Goal: Task Accomplishment & Management: Manage account settings

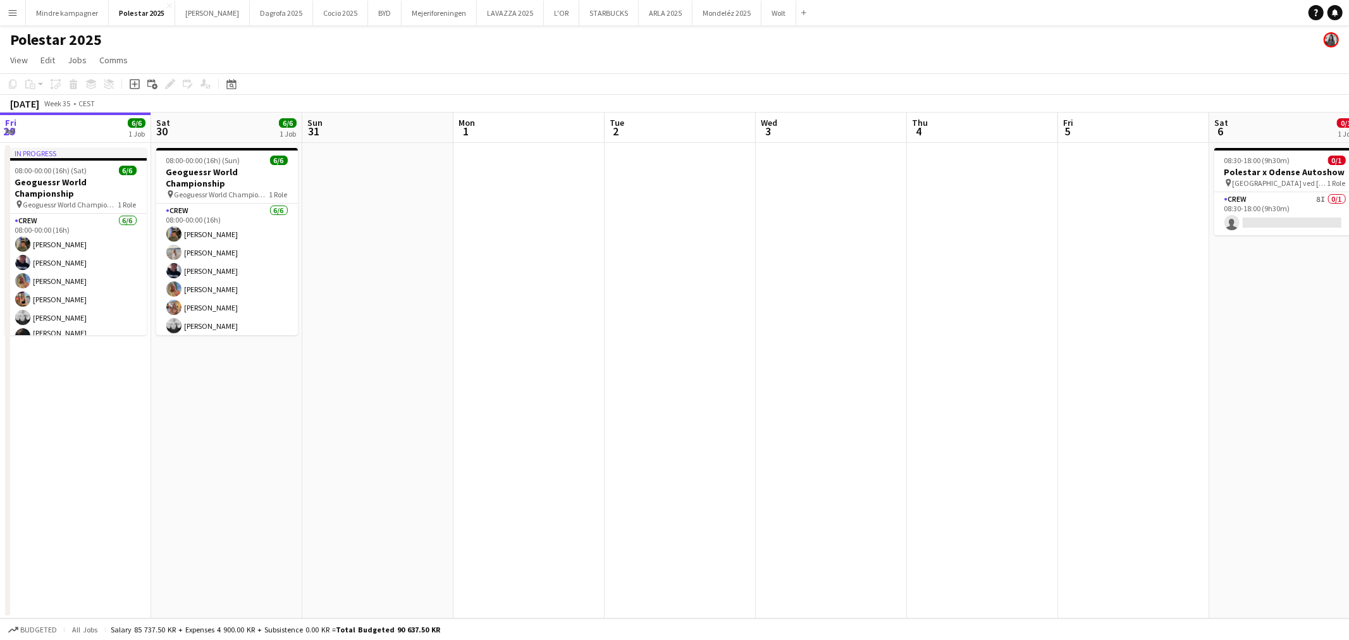
scroll to position [0, 395]
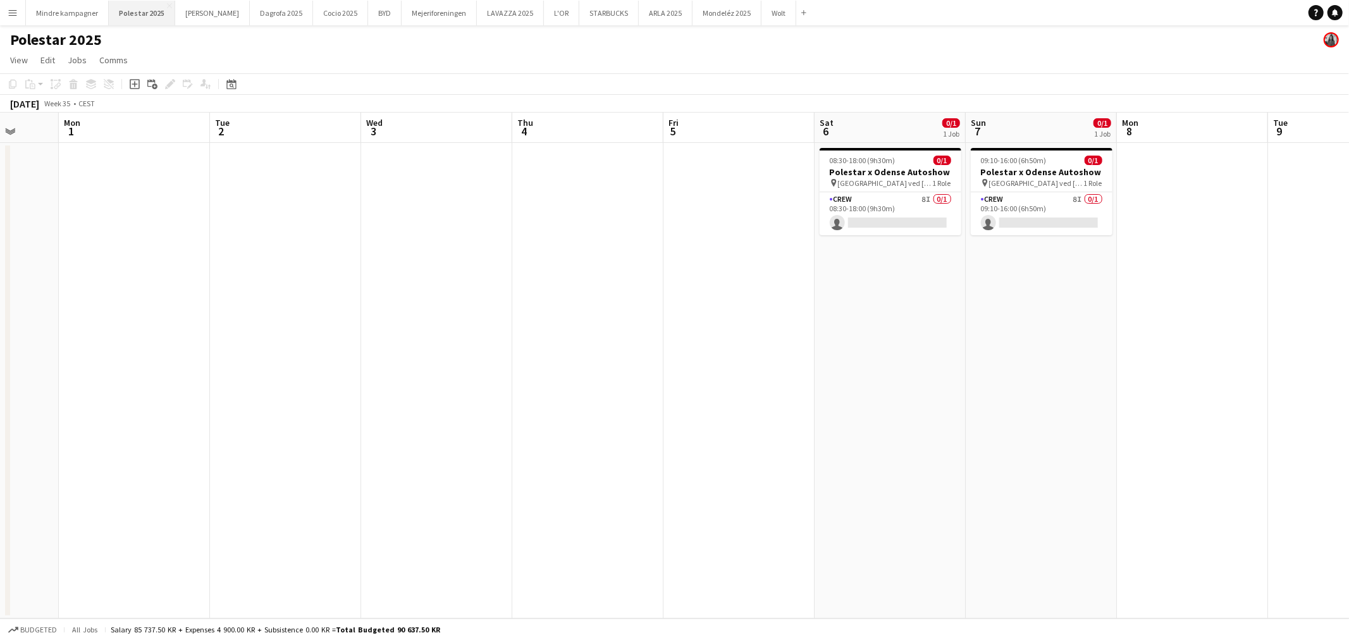
click at [140, 11] on button "Polestar 2025 Close" at bounding box center [142, 13] width 66 height 25
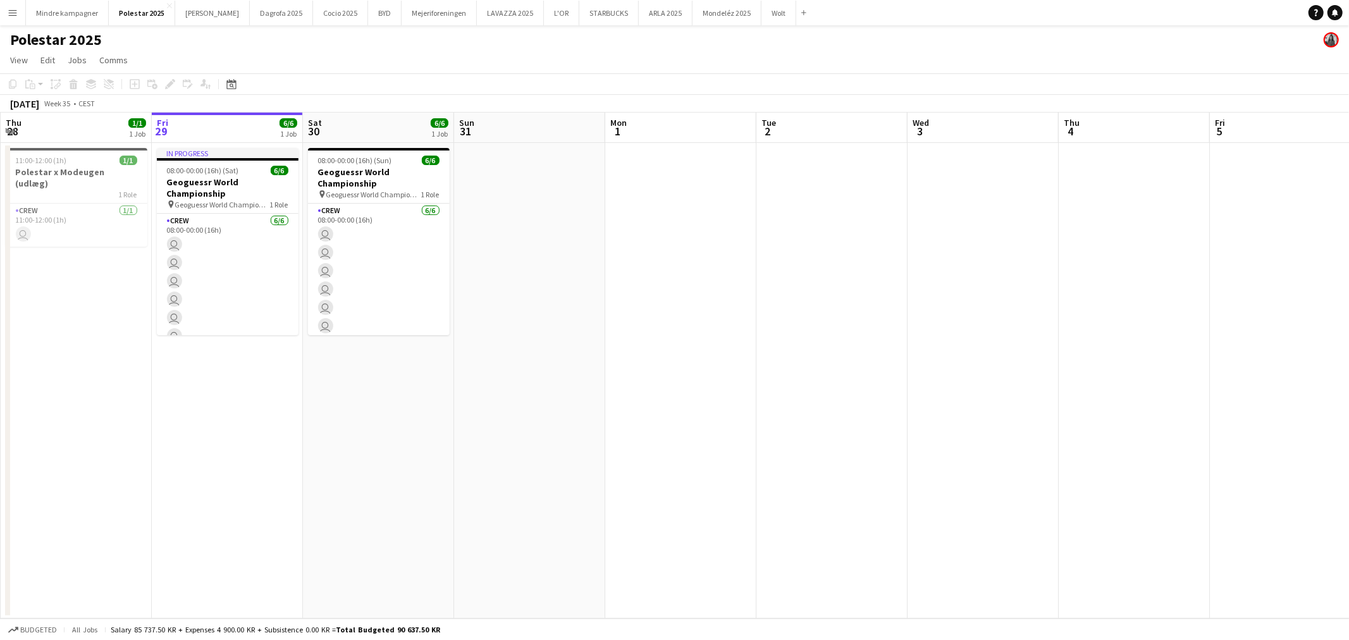
click at [541, 345] on app-calendar-viewport "Tue 26 Wed 27 Thu 28 1/1 1 Job Fri 29 6/6 1 Job Sat 30 6/6 1 Job Sun 31 Mon 1 T…" at bounding box center [674, 366] width 1349 height 506
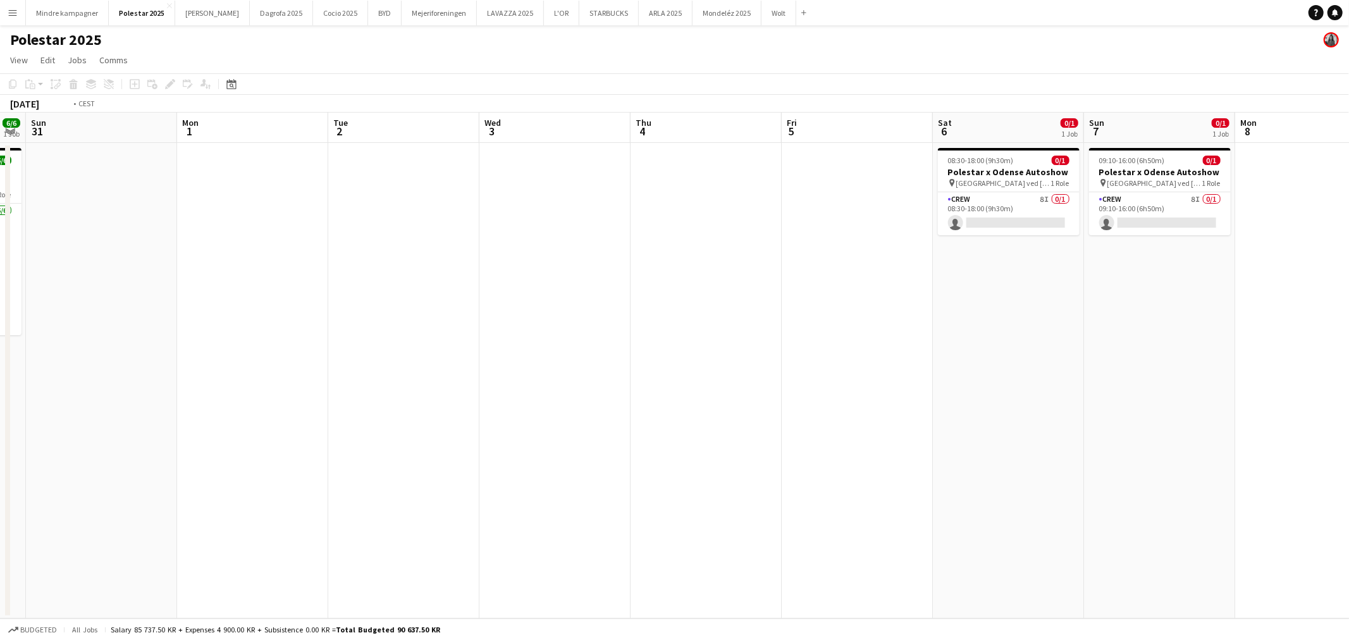
drag, startPoint x: 854, startPoint y: 371, endPoint x: 703, endPoint y: 370, distance: 151.1
click at [553, 374] on app-calendar-viewport "Thu 28 1/1 1 Job Fri 29 6/6 1 Job Sat 30 6/6 1 Job Sun 31 Mon 1 Tue 2 Wed 3 Thu…" at bounding box center [674, 366] width 1349 height 506
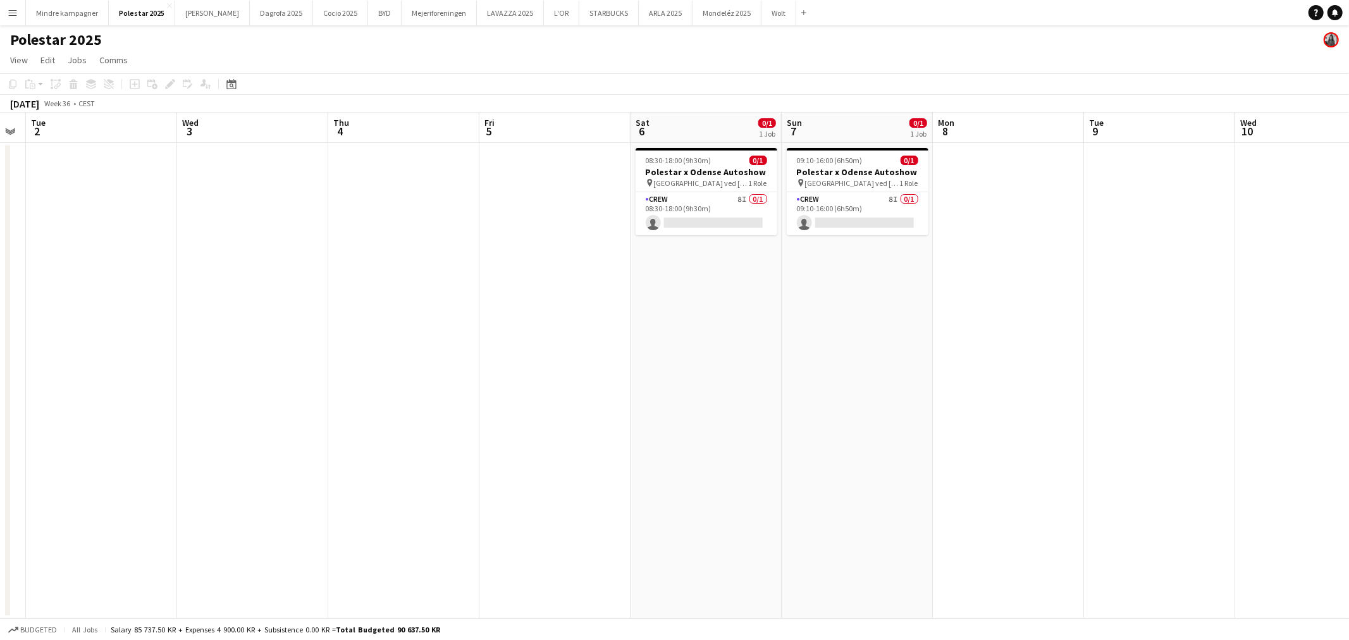
scroll to position [0, 428]
click at [864, 209] on app-card-role "Crew 8I 0/1 09:10-16:00 (6h50m) single-neutral-actions" at bounding box center [857, 213] width 142 height 43
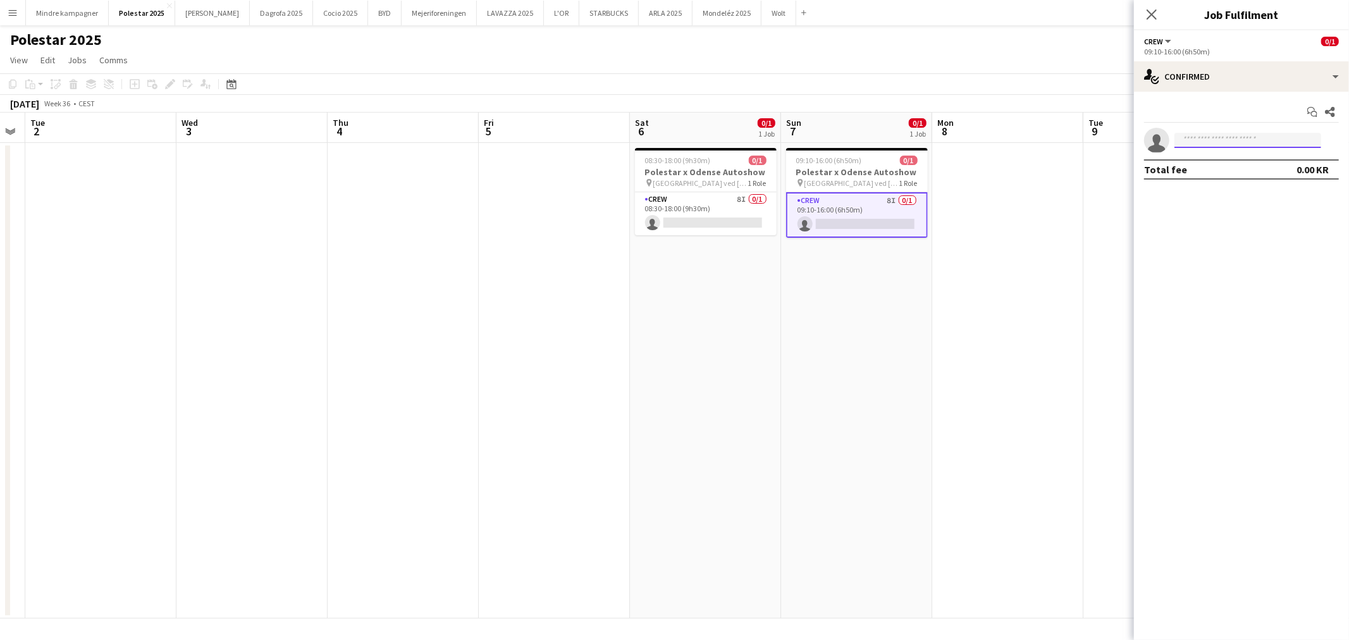
click at [1208, 139] on input at bounding box center [1247, 140] width 147 height 15
type input "*****"
click at [1190, 169] on span "[EMAIL_ADDRESS][DOMAIN_NAME]" at bounding box center [1247, 169] width 126 height 10
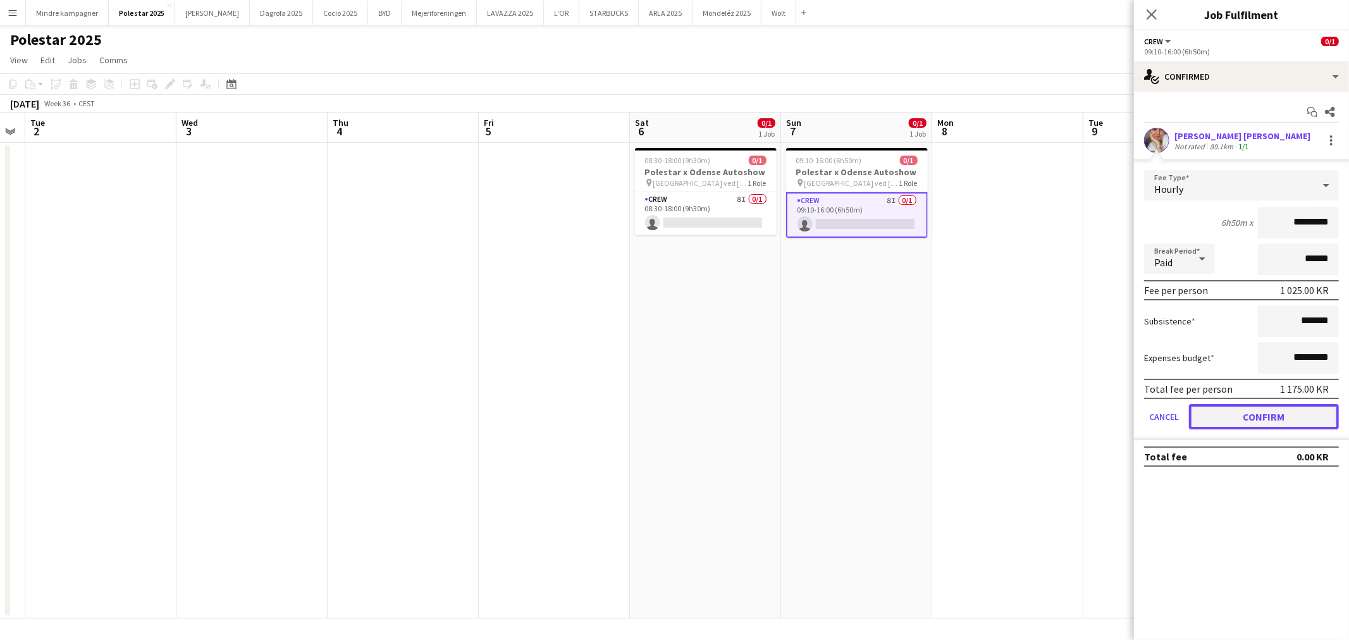
click at [1278, 406] on button "Confirm" at bounding box center [1264, 416] width 150 height 25
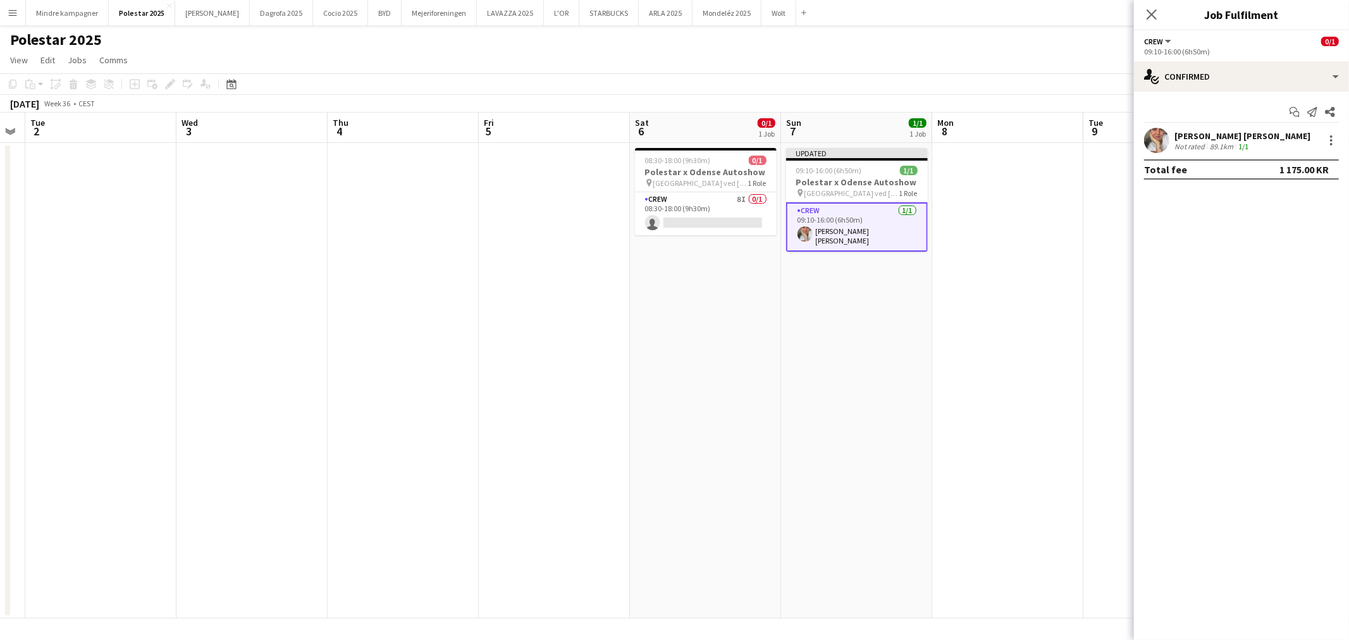
click at [1042, 470] on app-date-cell at bounding box center [1007, 381] width 151 height 476
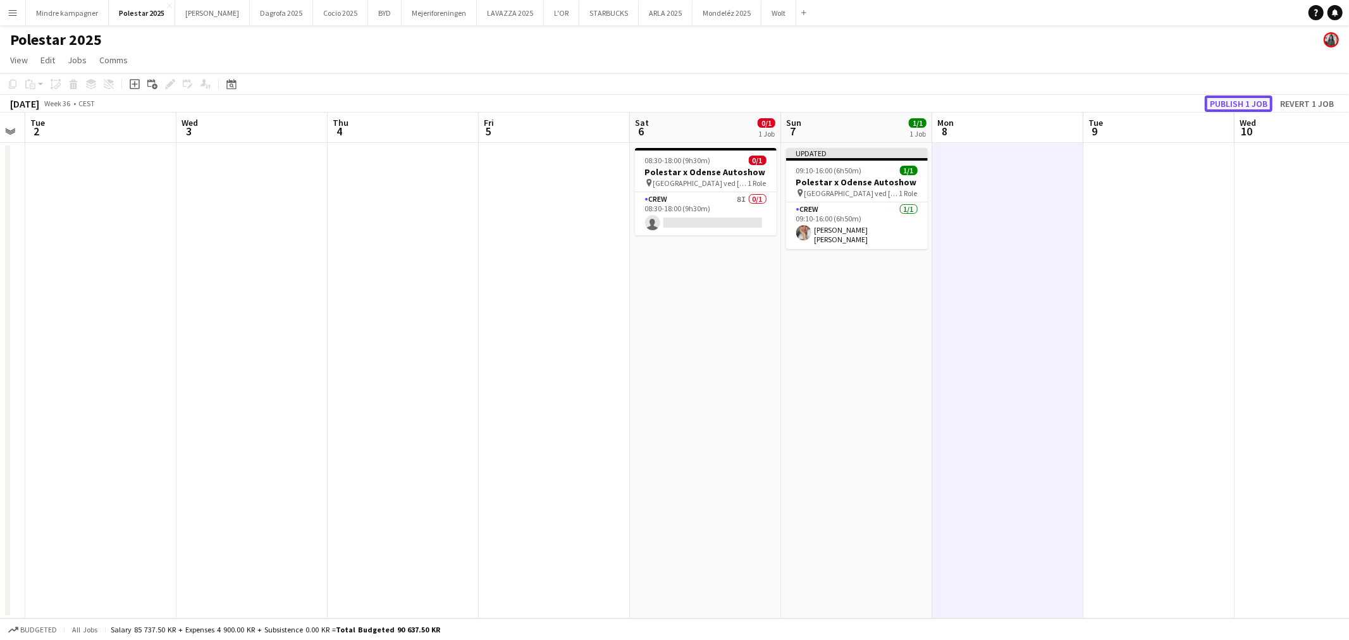
click at [1250, 101] on button "Publish 1 job" at bounding box center [1239, 103] width 68 height 16
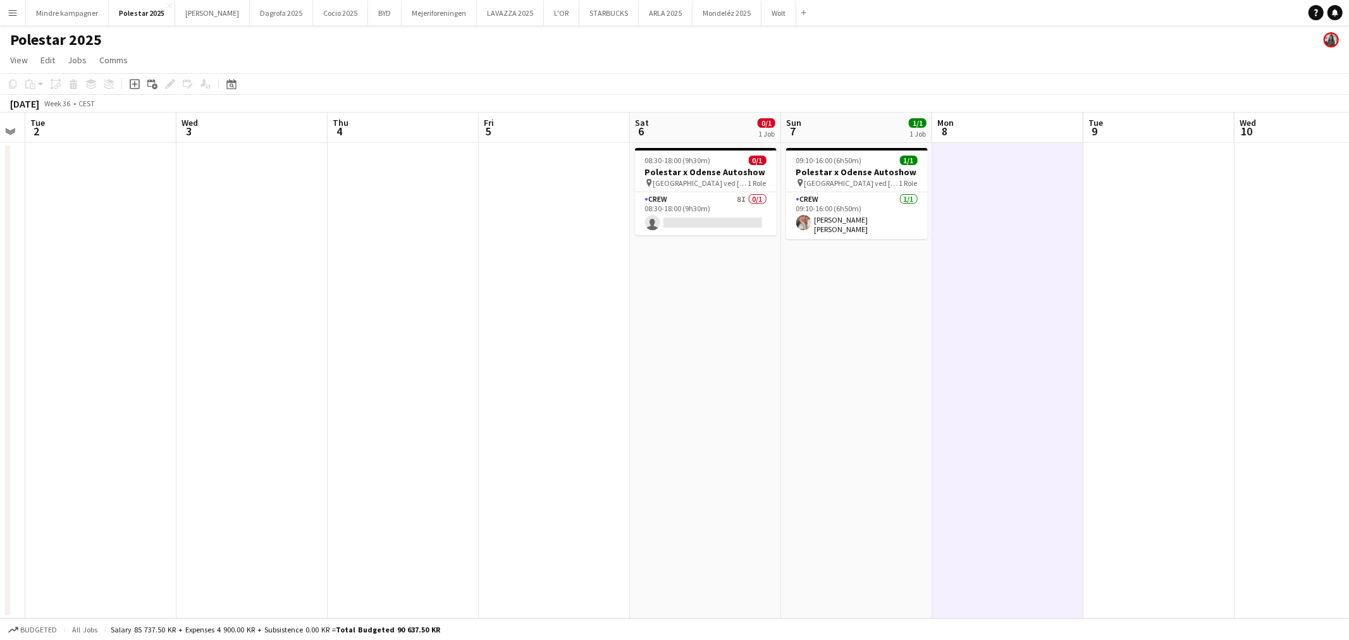
click at [9, 15] on app-icon "Menu" at bounding box center [13, 13] width 10 height 10
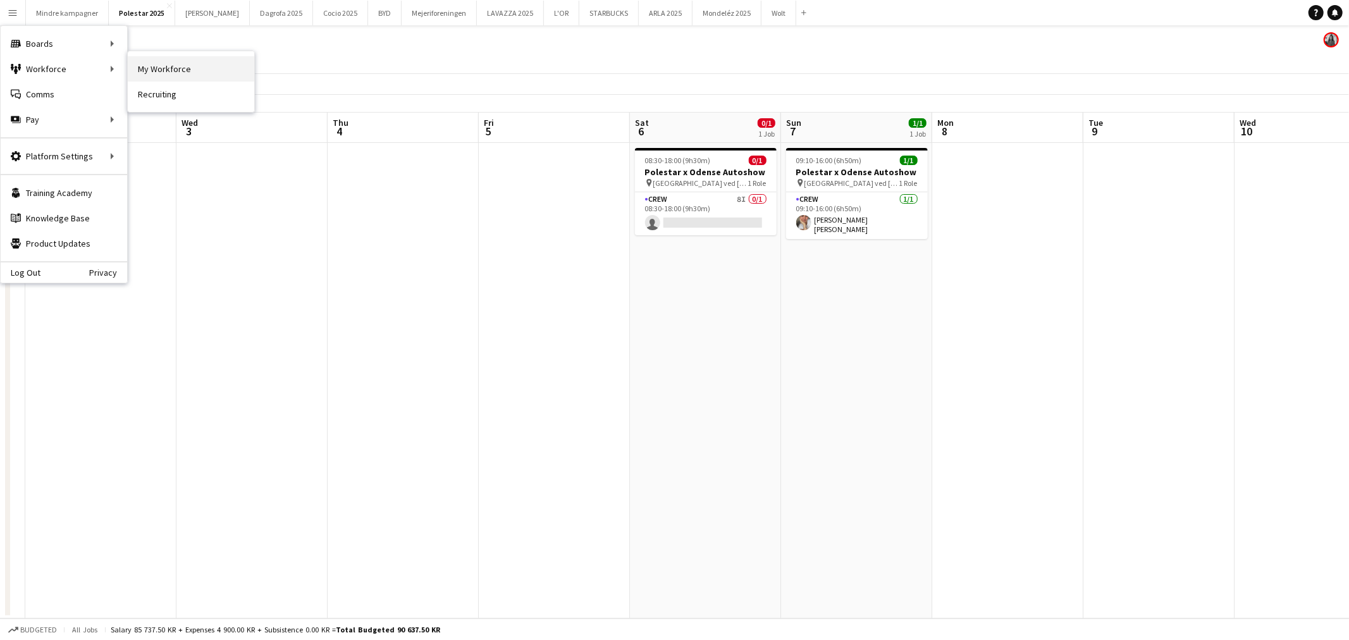
click at [161, 66] on link "My Workforce" at bounding box center [191, 68] width 126 height 25
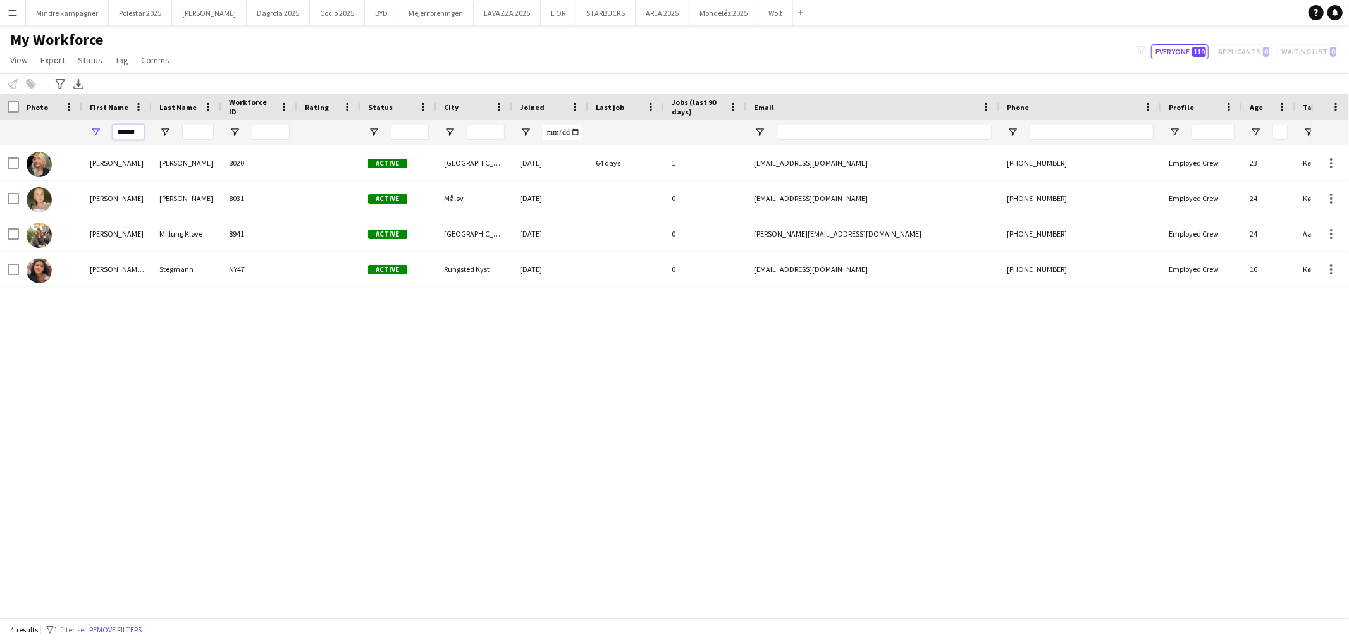
click at [133, 130] on input "******" at bounding box center [129, 132] width 32 height 15
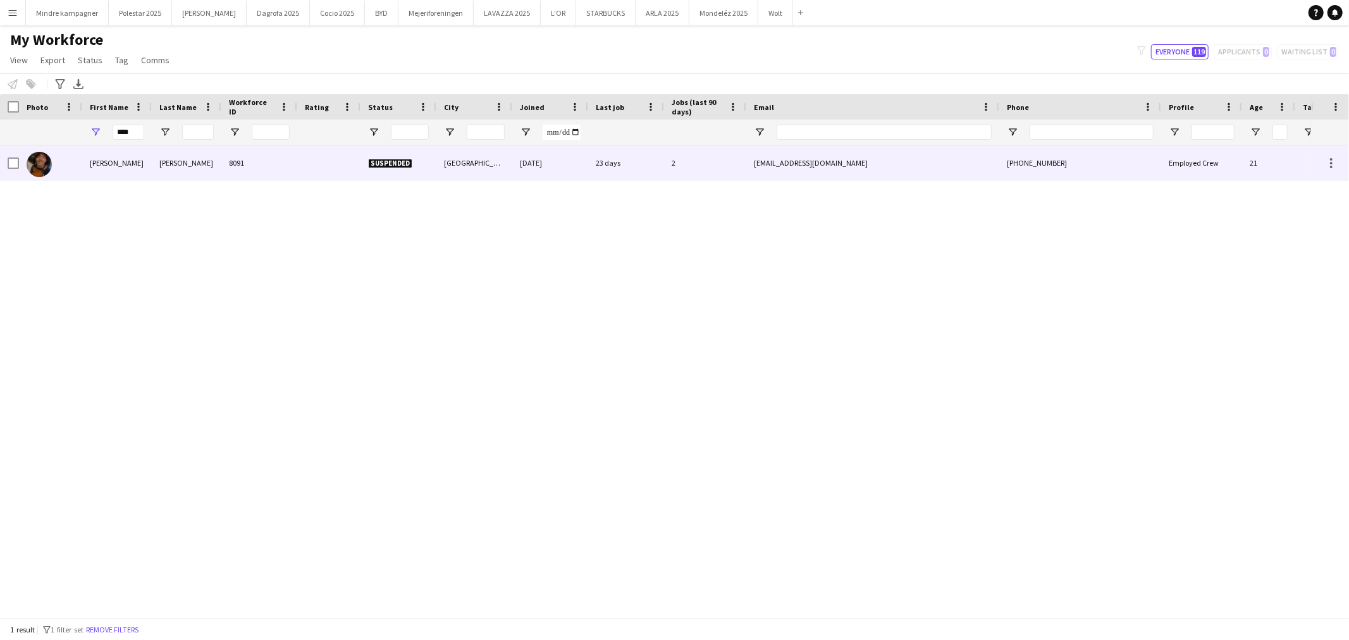
click at [134, 164] on div "[PERSON_NAME]" at bounding box center [117, 162] width 70 height 35
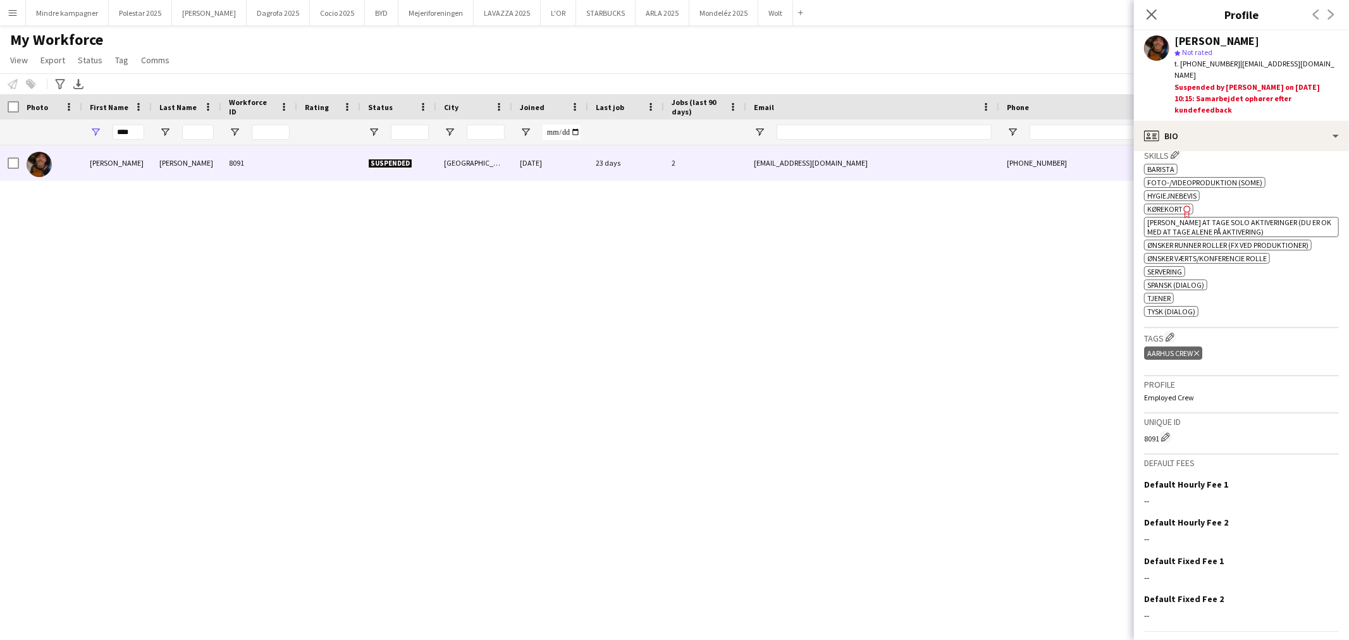
scroll to position [479, 0]
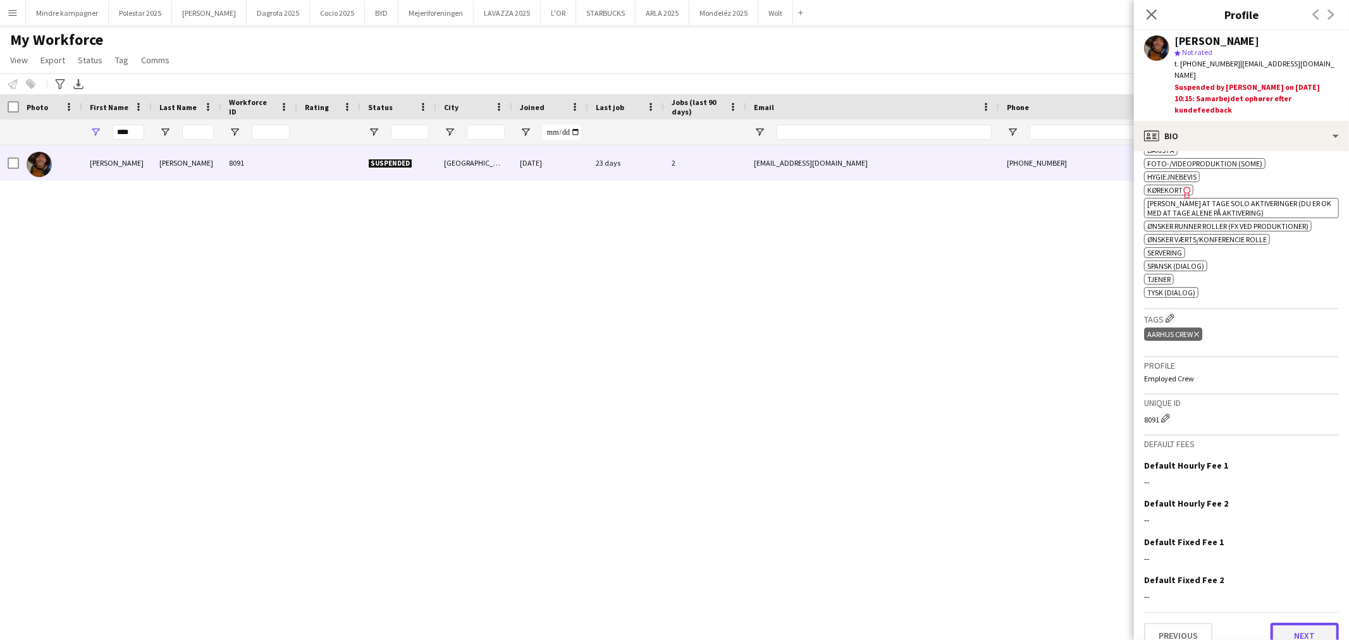
click at [1309, 623] on button "Next" at bounding box center [1304, 635] width 68 height 25
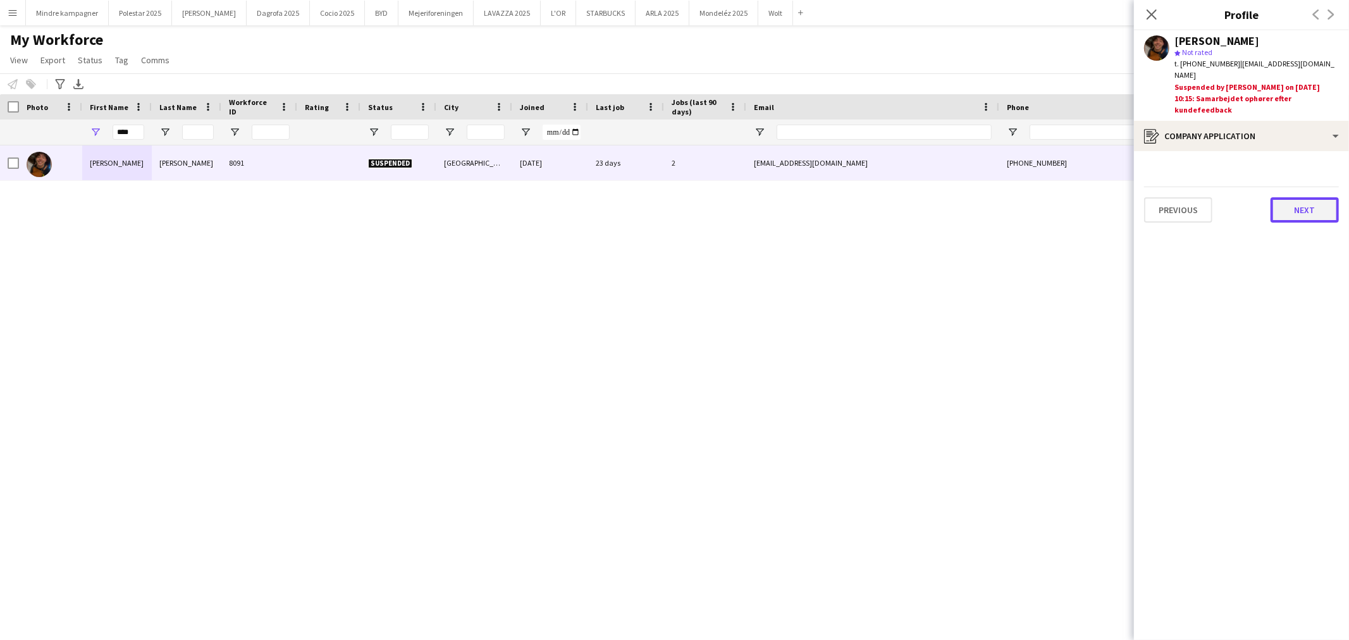
click at [1304, 197] on button "Next" at bounding box center [1304, 209] width 68 height 25
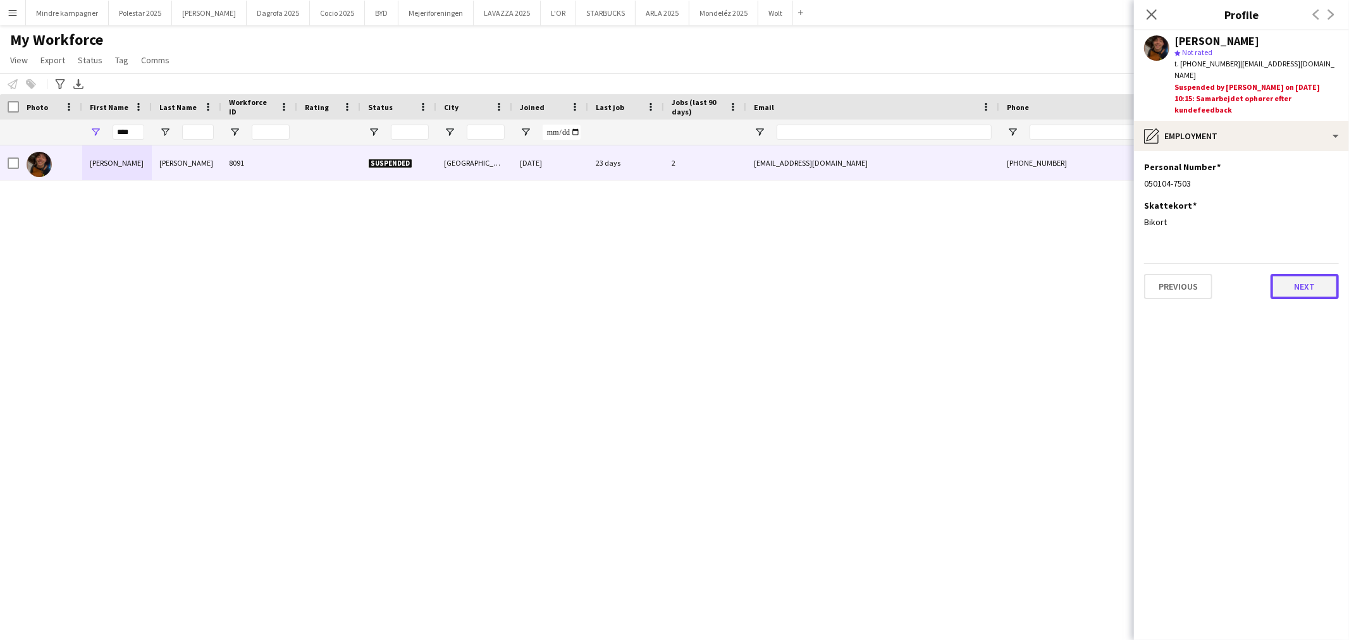
click at [1306, 274] on button "Next" at bounding box center [1304, 286] width 68 height 25
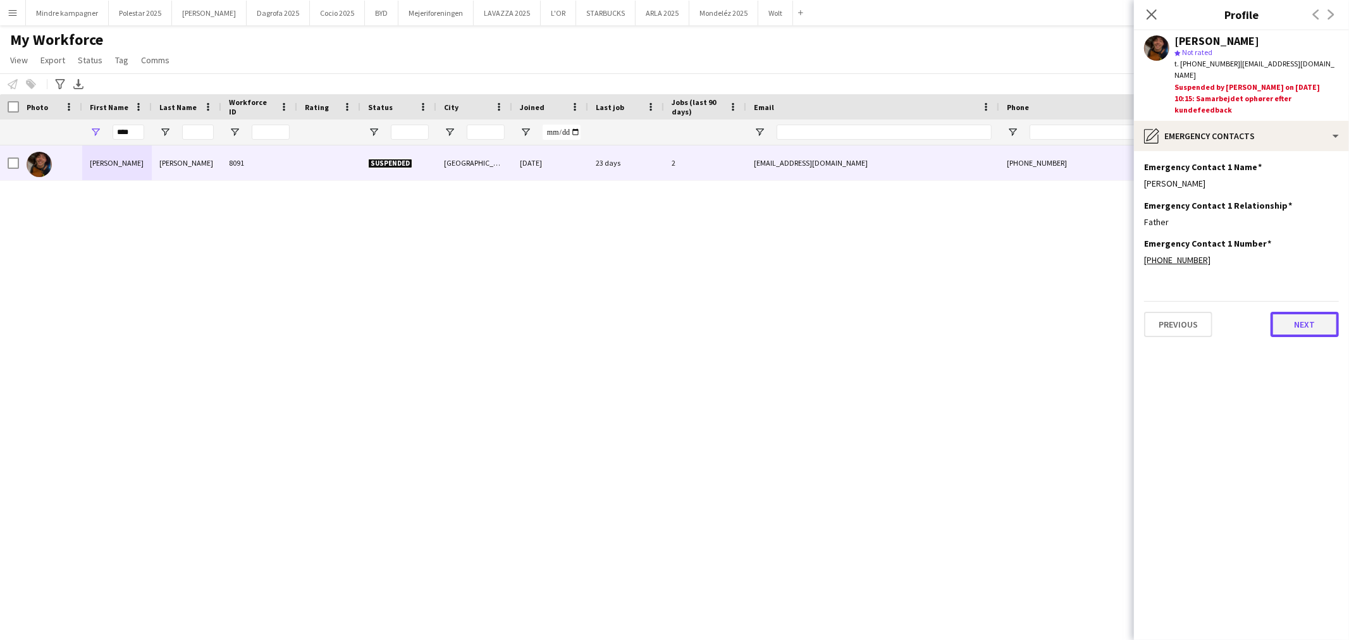
click at [1305, 312] on button "Next" at bounding box center [1304, 324] width 68 height 25
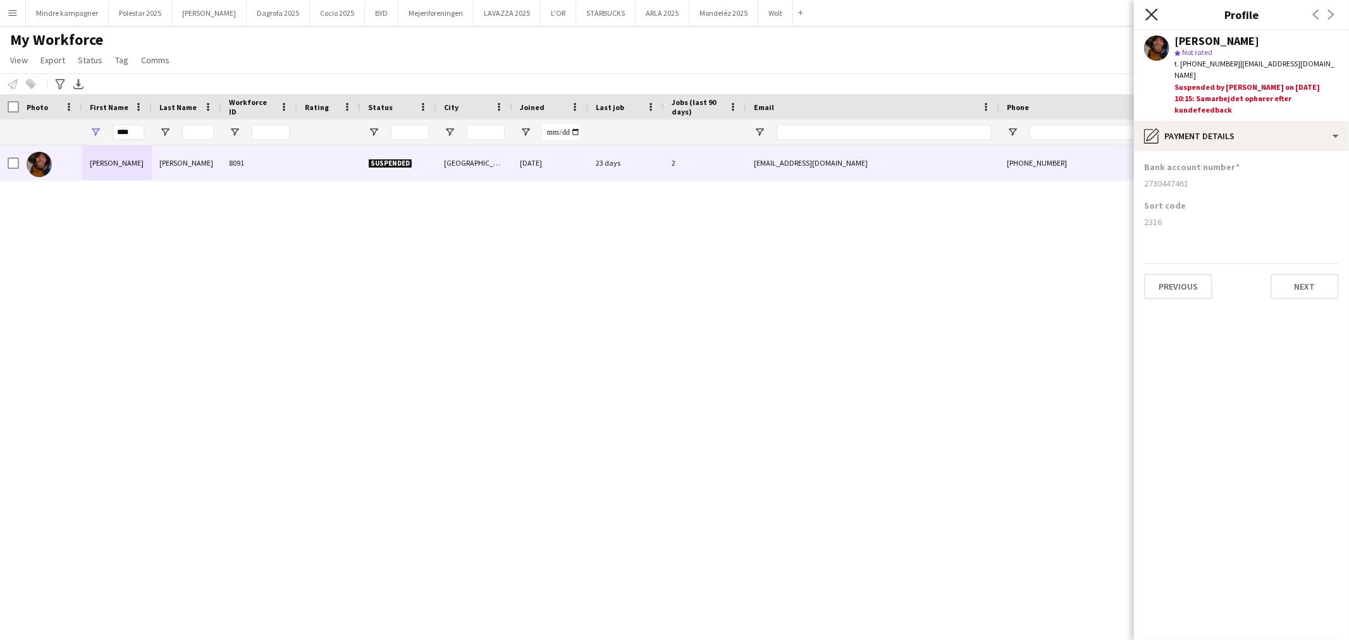
click at [1148, 14] on icon "Close pop-in" at bounding box center [1151, 14] width 12 height 12
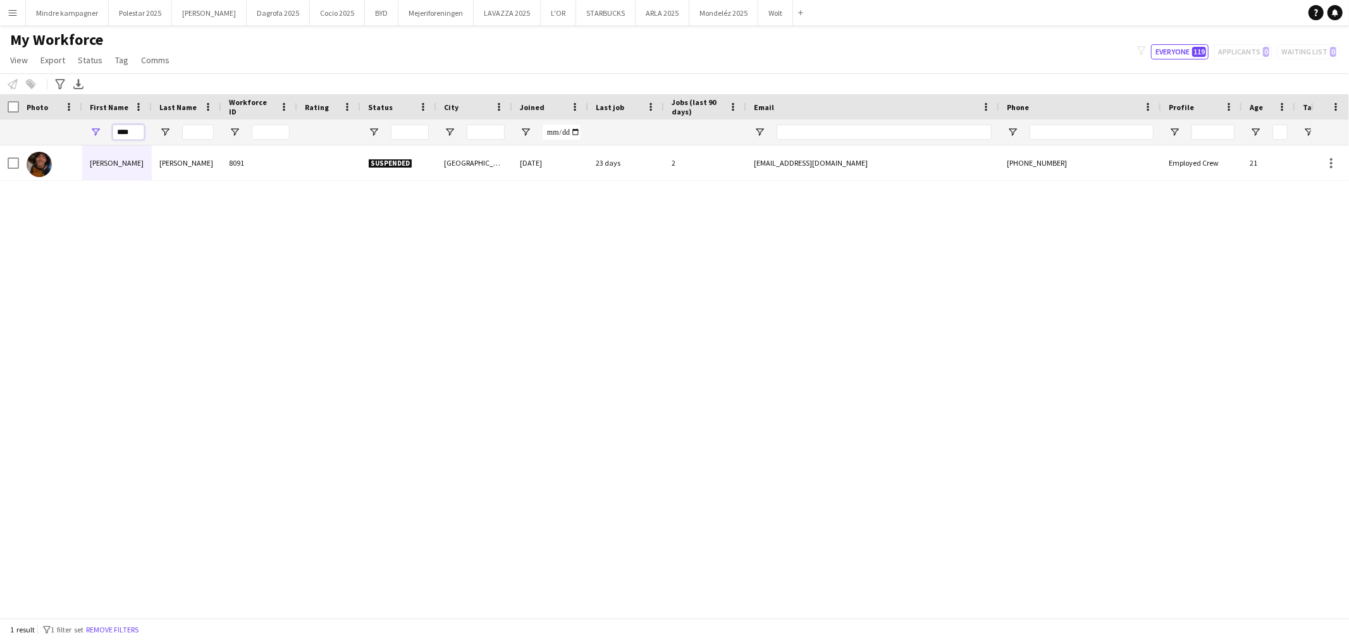
click at [136, 128] on input "****" at bounding box center [129, 132] width 32 height 15
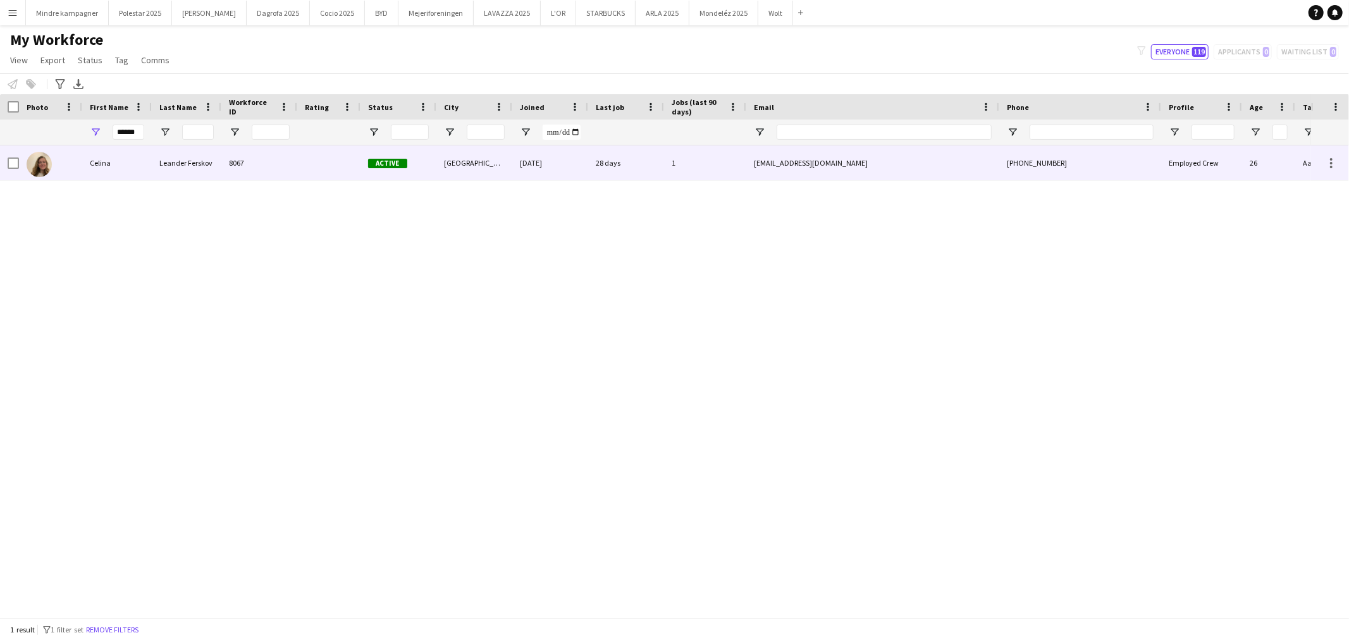
click at [139, 163] on div "Celina" at bounding box center [117, 162] width 70 height 35
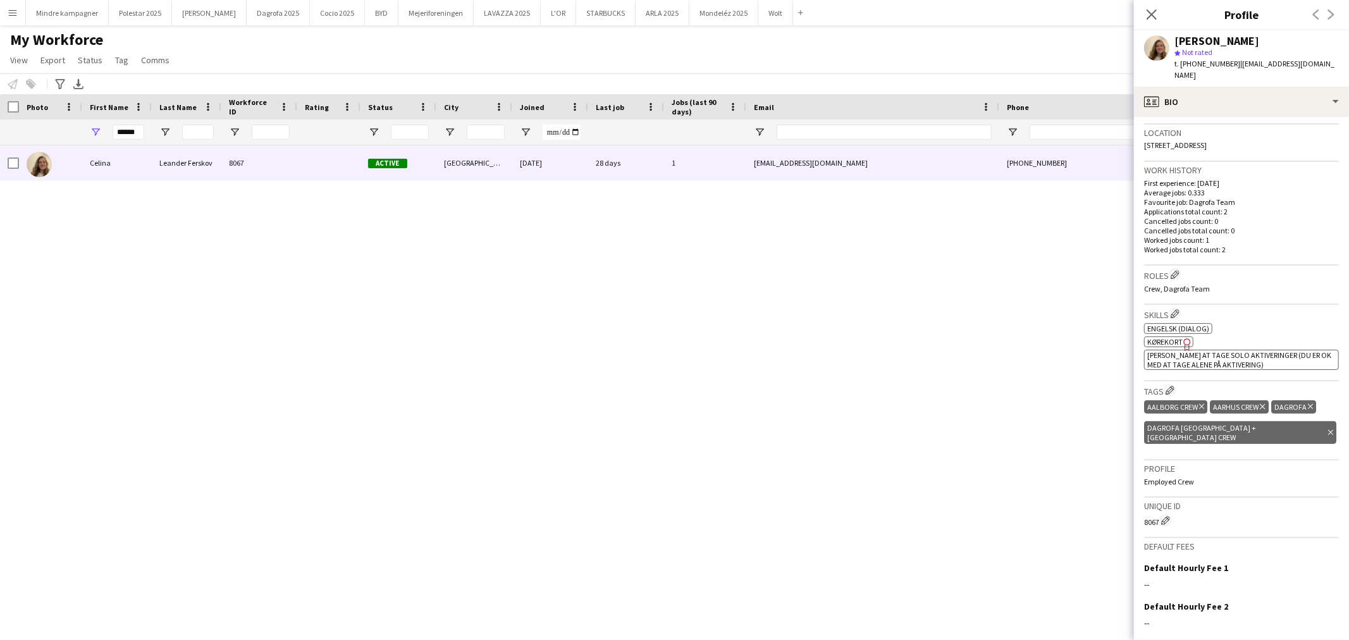
scroll to position [364, 0]
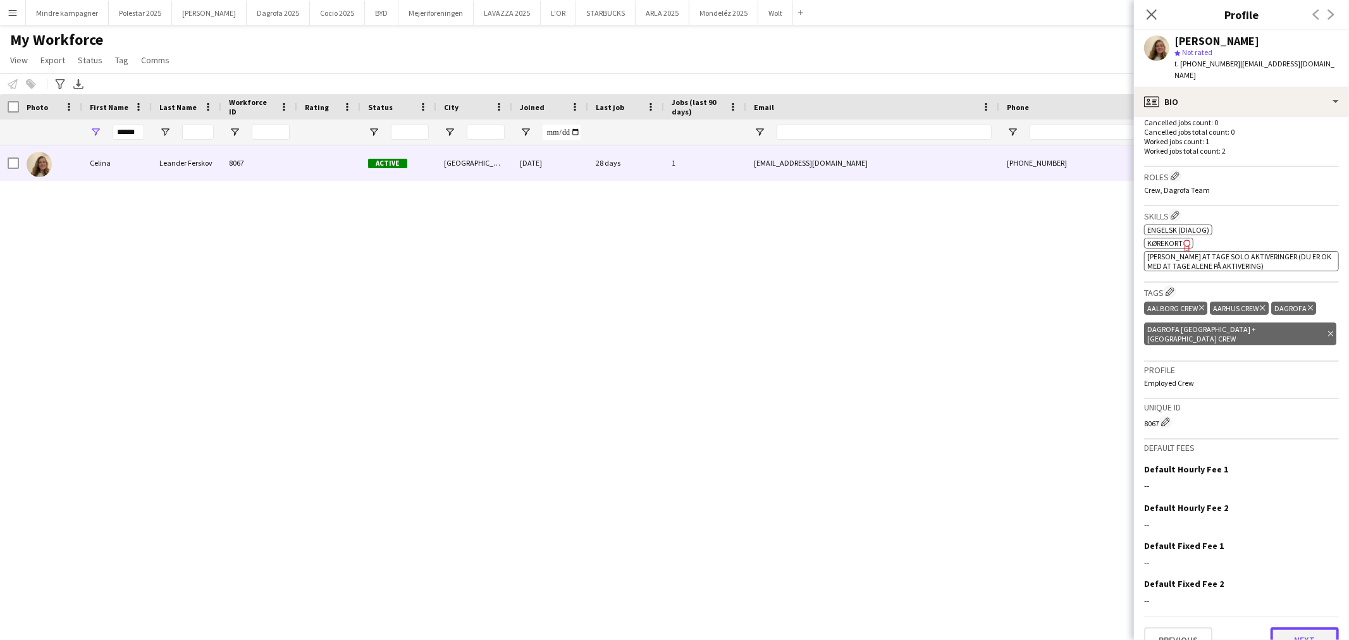
click at [1301, 627] on button "Next" at bounding box center [1304, 639] width 68 height 25
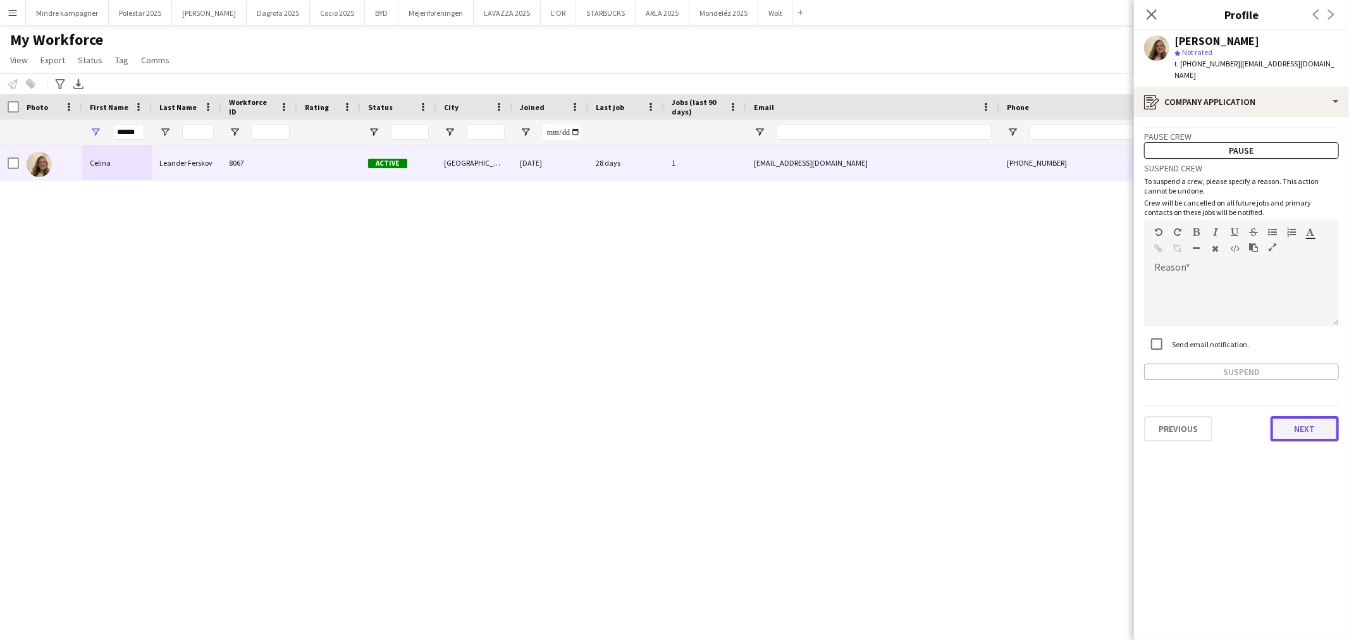
click at [1317, 416] on button "Next" at bounding box center [1304, 428] width 68 height 25
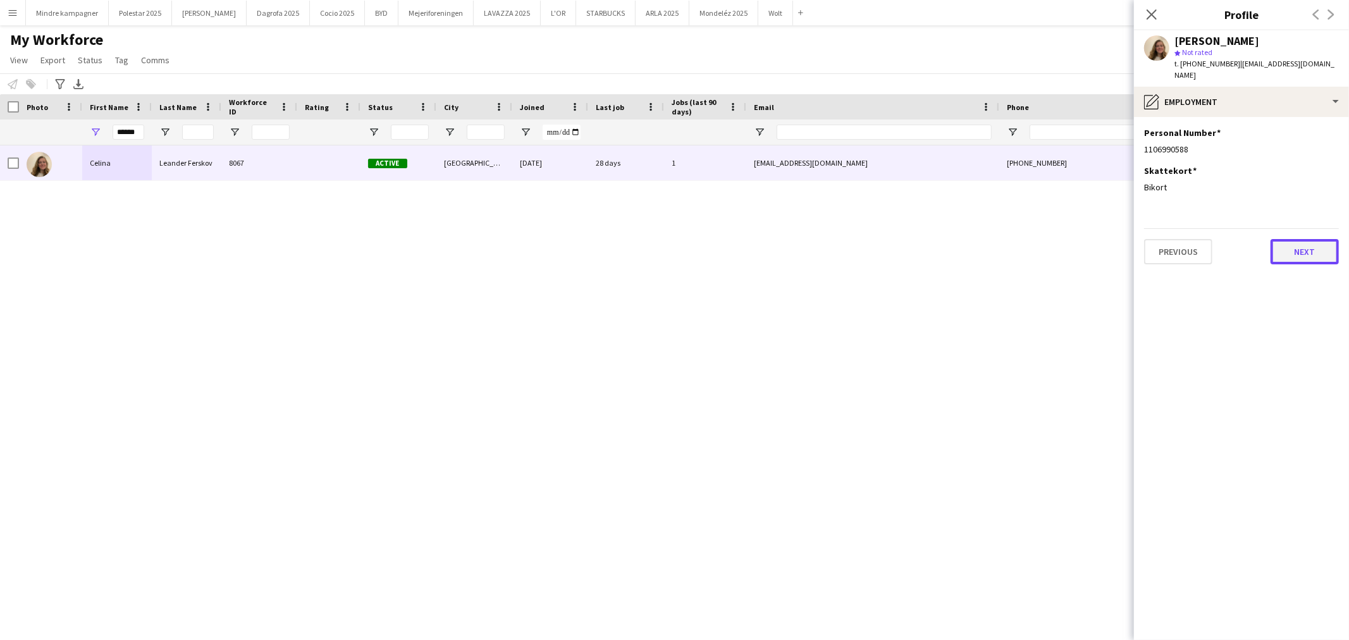
click at [1309, 239] on button "Next" at bounding box center [1304, 251] width 68 height 25
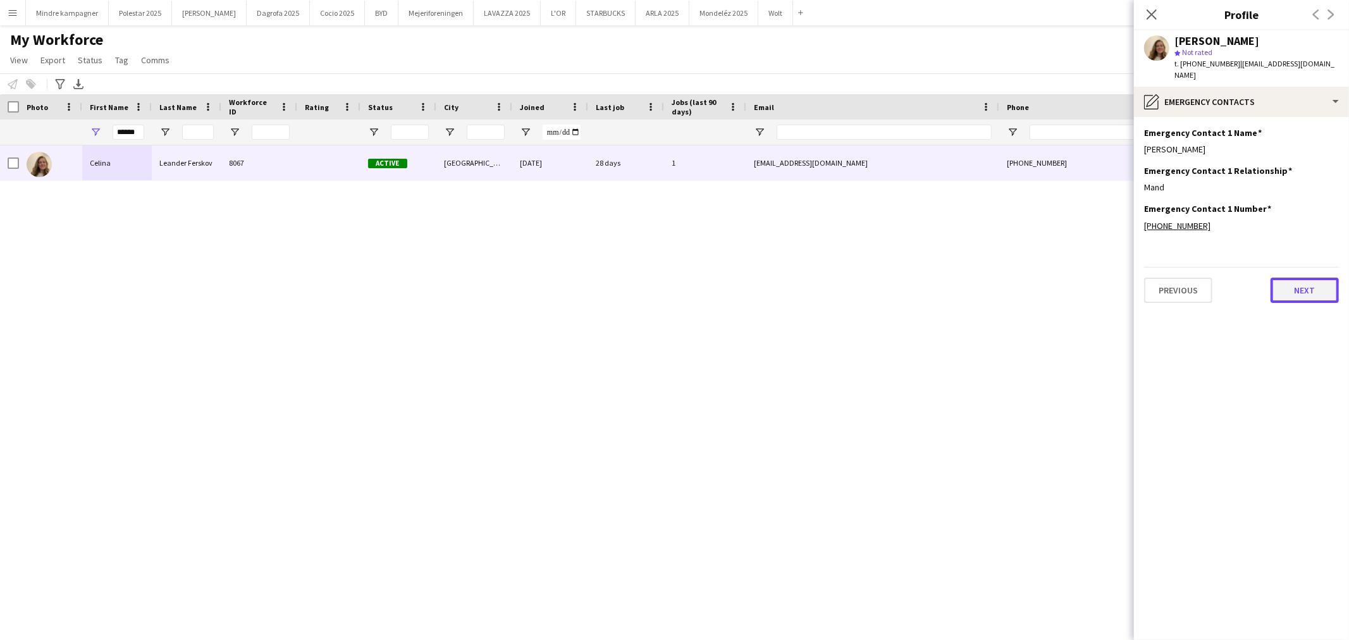
click at [1315, 278] on button "Next" at bounding box center [1304, 290] width 68 height 25
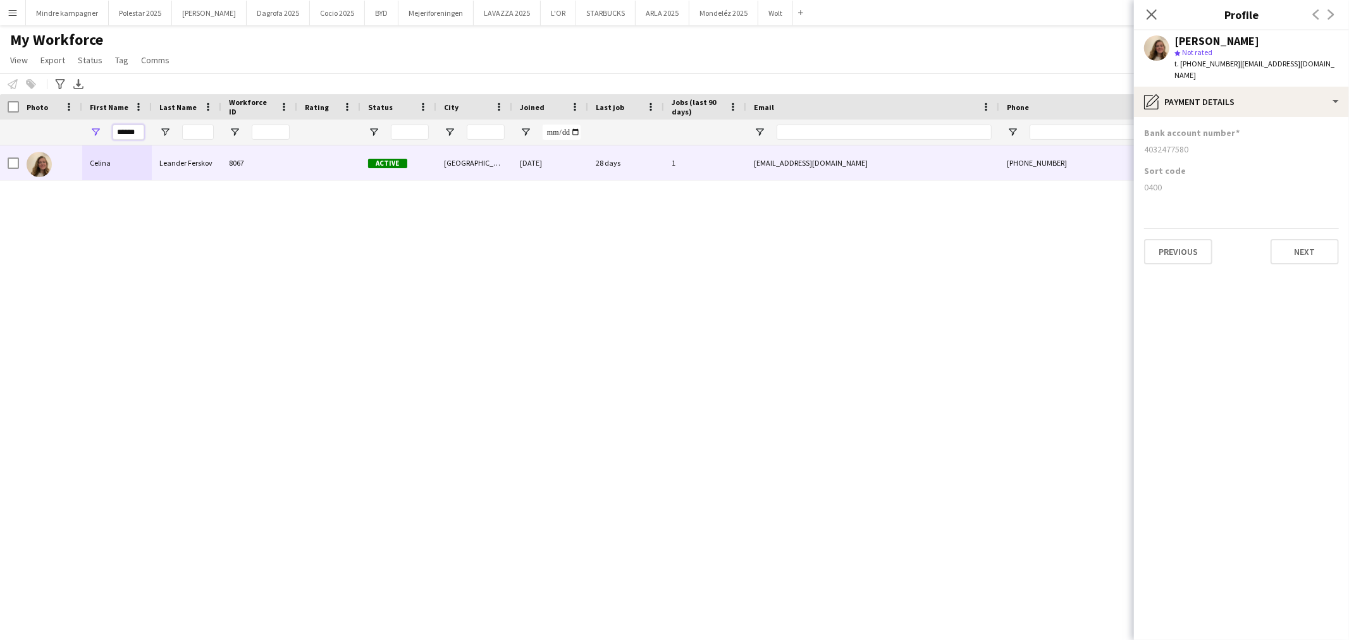
click at [130, 128] on input "******" at bounding box center [129, 132] width 32 height 15
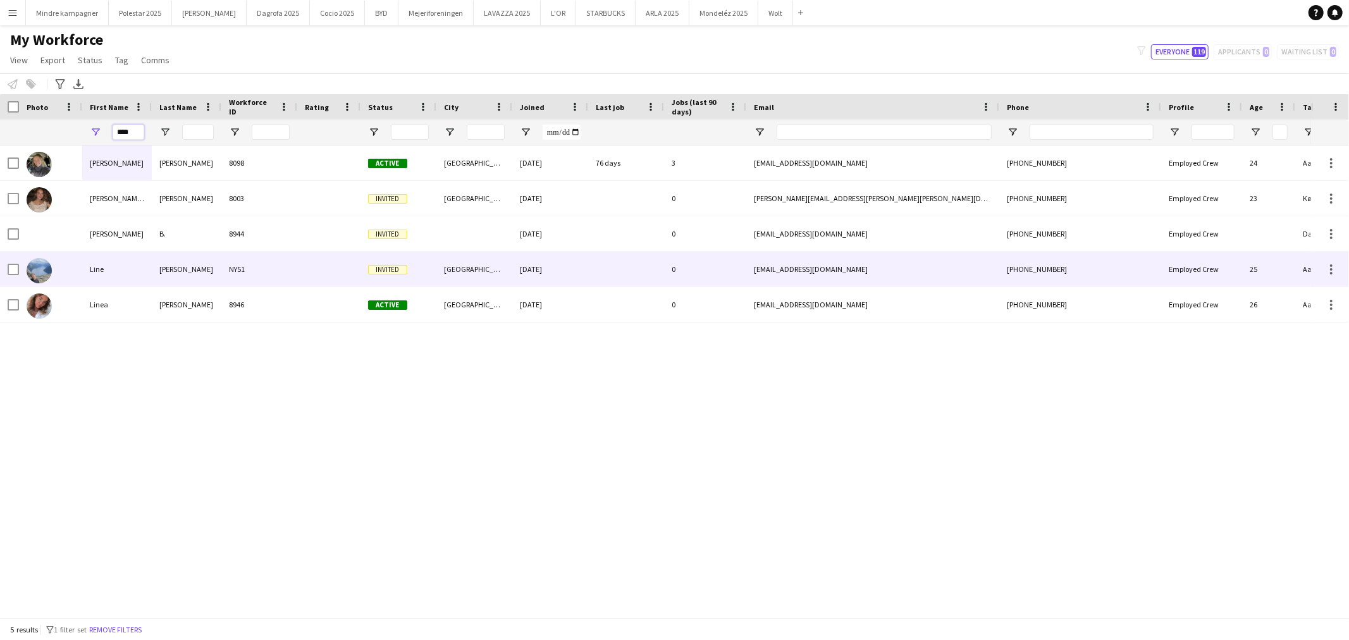
type input "****"
click at [128, 260] on div "Line" at bounding box center [117, 269] width 70 height 35
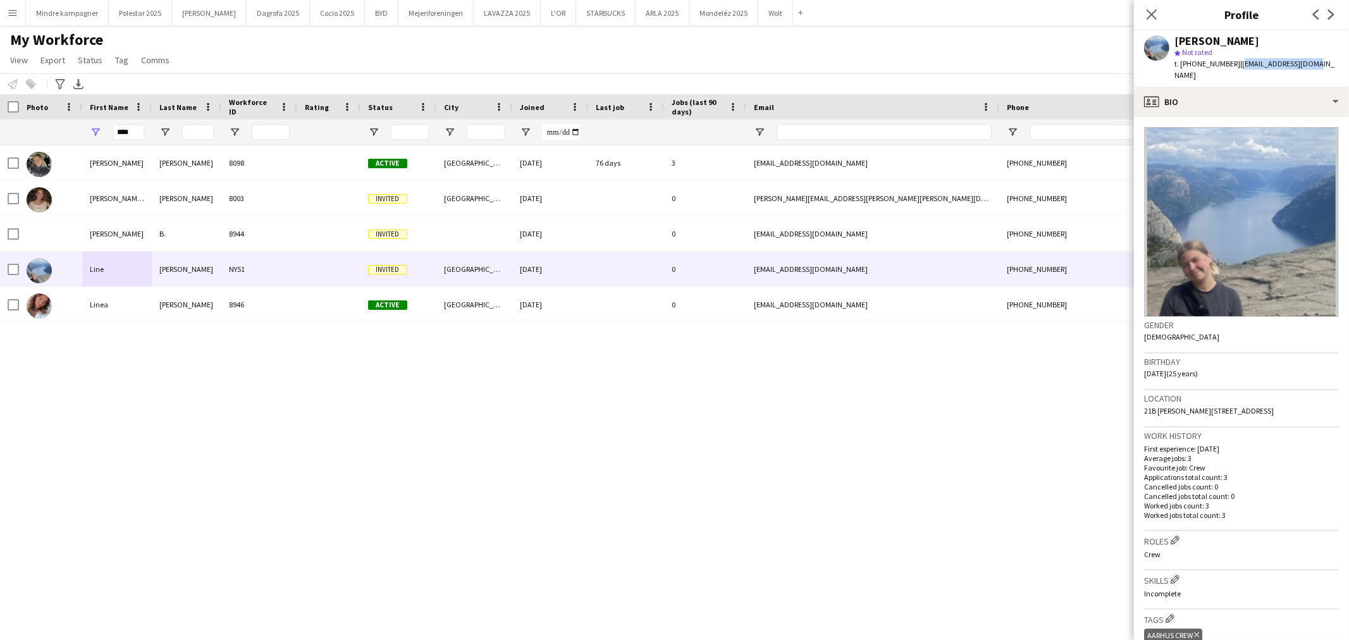
drag, startPoint x: 1306, startPoint y: 62, endPoint x: 1226, endPoint y: 61, distance: 80.3
click at [1226, 61] on div "Line [PERSON_NAME] star Not rated t. [PHONE_NUMBER] | [EMAIL_ADDRESS][DOMAIN_NA…" at bounding box center [1241, 58] width 215 height 56
copy span "[EMAIL_ADDRESS][DOMAIN_NAME]"
